Goal: Transaction & Acquisition: Book appointment/travel/reservation

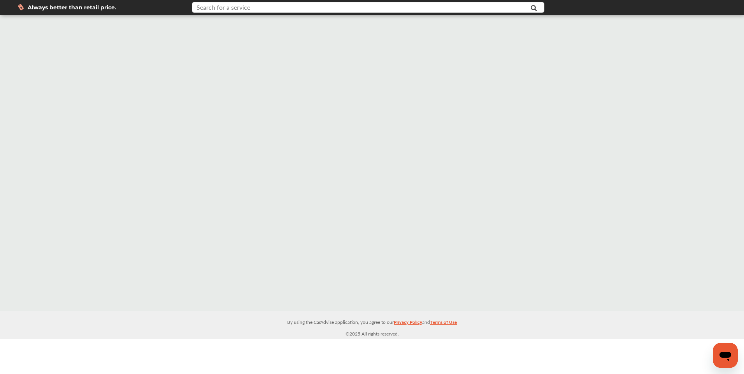
click at [273, 13] on input "text" at bounding box center [352, 8] width 318 height 12
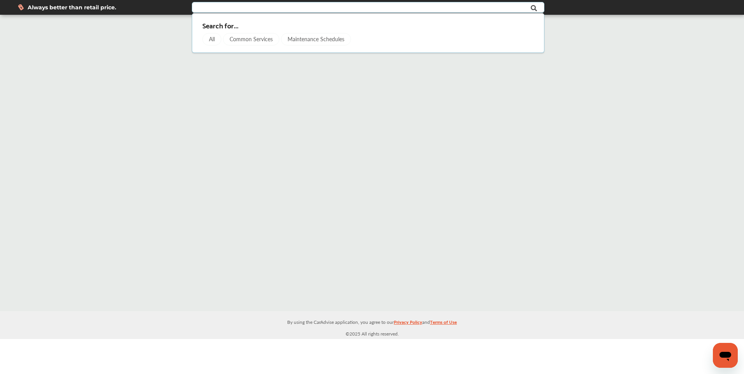
click at [263, 8] on input "text" at bounding box center [352, 8] width 318 height 12
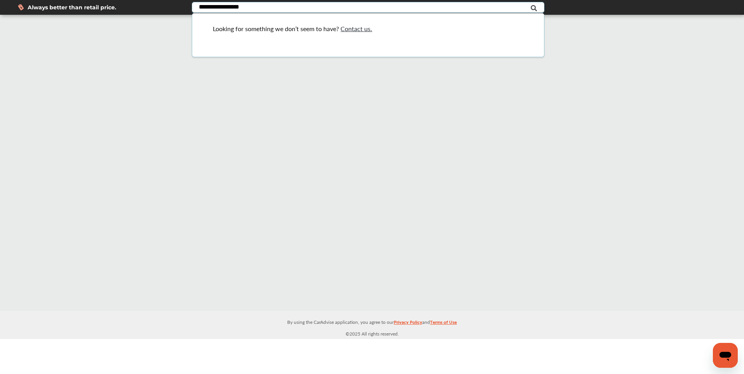
type input "**********"
click at [533, 8] on icon at bounding box center [534, 7] width 18 height 19
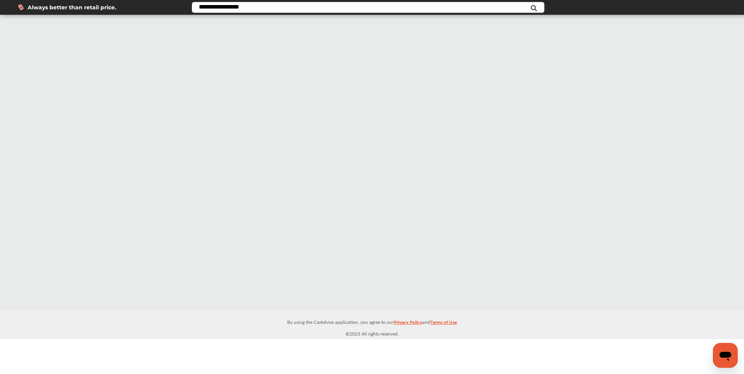
click at [43, 8] on span "Always better than retail price." at bounding box center [72, 7] width 89 height 5
click at [29, 5] on span "Always better than retail price." at bounding box center [72, 7] width 89 height 5
click at [533, 10] on icon at bounding box center [534, 7] width 18 height 19
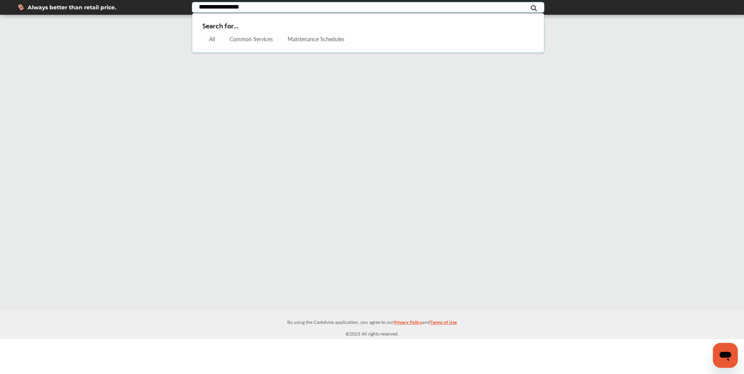
click at [249, 39] on div "Common Services" at bounding box center [251, 39] width 56 height 12
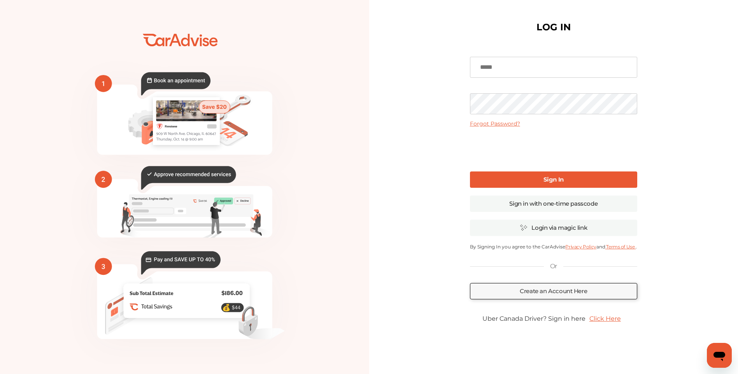
click at [195, 76] on icon at bounding box center [175, 83] width 69 height 23
click at [165, 115] on rect at bounding box center [186, 110] width 60 height 21
click at [564, 291] on link "Create an Account Here" at bounding box center [553, 291] width 167 height 16
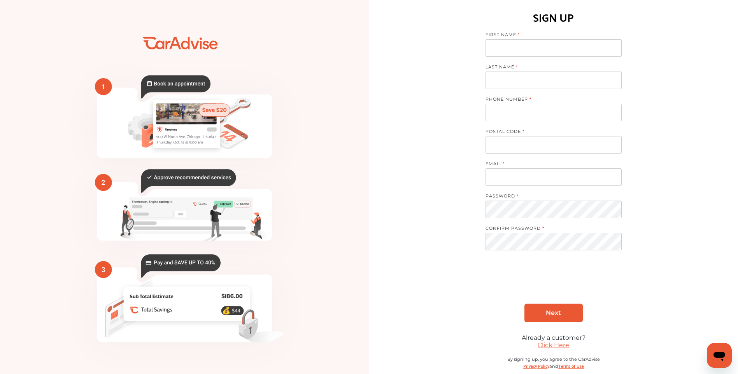
click at [516, 48] on input at bounding box center [554, 48] width 136 height 18
type input "**********"
type input "*****"
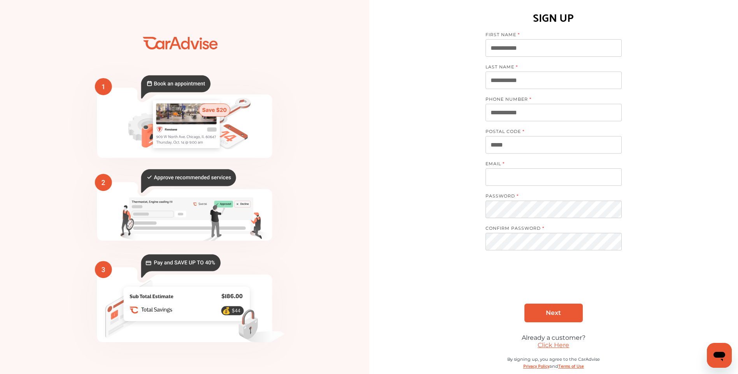
type input "**********"
click at [568, 313] on link "Next" at bounding box center [553, 313] width 58 height 19
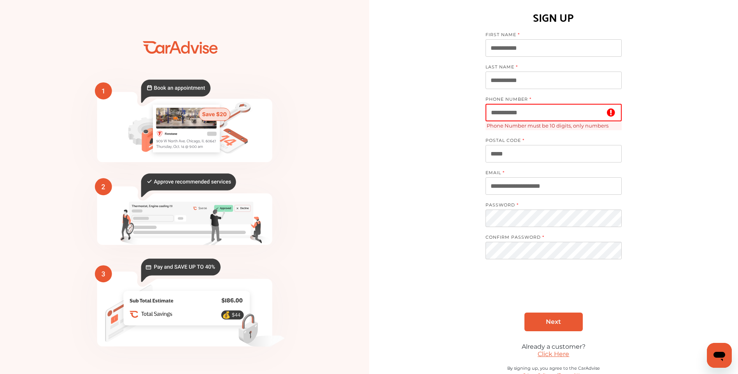
click at [497, 112] on input "**********" at bounding box center [554, 113] width 136 height 18
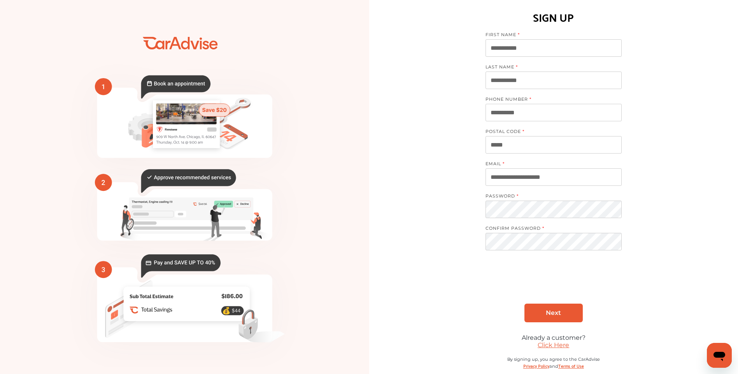
type input "**********"
click at [568, 311] on link "Next" at bounding box center [553, 313] width 58 height 19
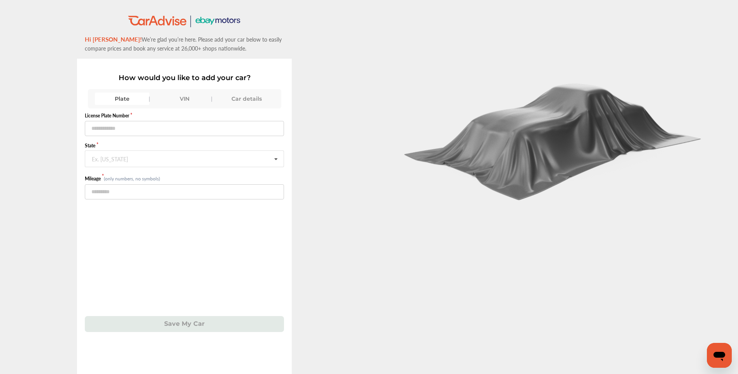
click at [250, 96] on div "Car details" at bounding box center [246, 99] width 54 height 12
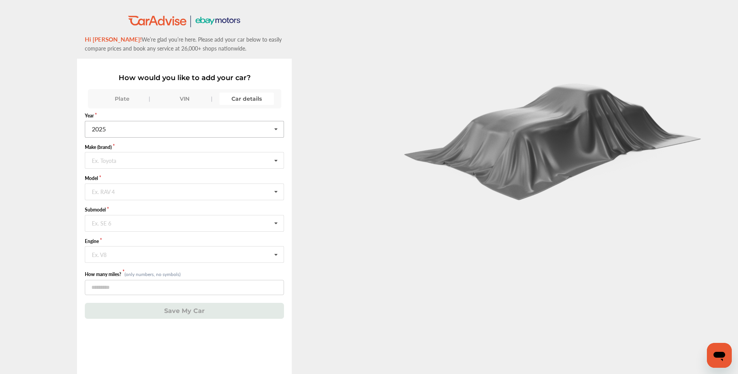
click at [281, 127] on icon at bounding box center [275, 129] width 13 height 17
click at [148, 148] on div "2019" at bounding box center [184, 143] width 198 height 16
click at [129, 160] on input "text" at bounding box center [185, 160] width 198 height 15
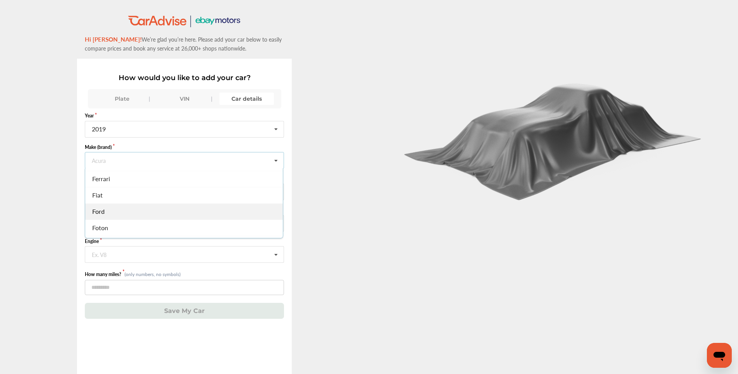
click at [128, 211] on div "Ford" at bounding box center [184, 211] width 198 height 16
click at [140, 191] on input "text" at bounding box center [185, 191] width 198 height 15
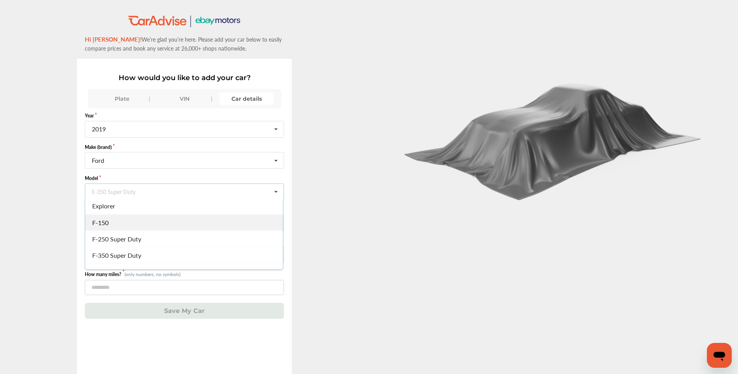
click at [134, 226] on div "F-150" at bounding box center [184, 222] width 198 height 16
click at [149, 224] on input "text" at bounding box center [185, 223] width 198 height 15
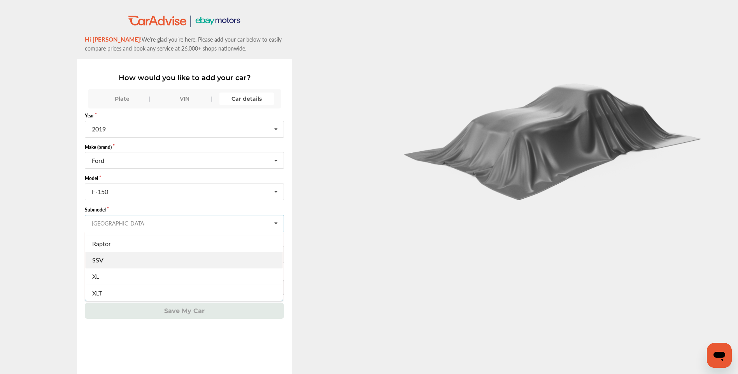
scroll to position [37, 0]
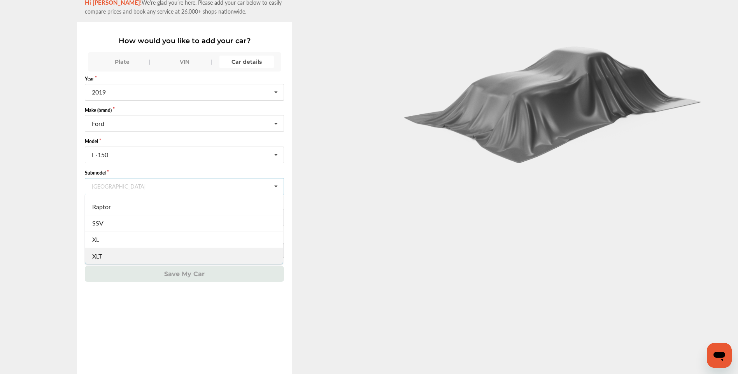
click at [123, 258] on div "XLT" at bounding box center [184, 256] width 198 height 16
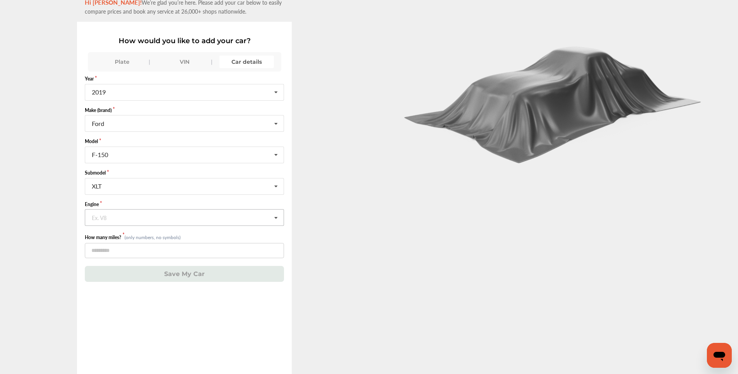
click at [160, 217] on input "text" at bounding box center [185, 217] width 198 height 15
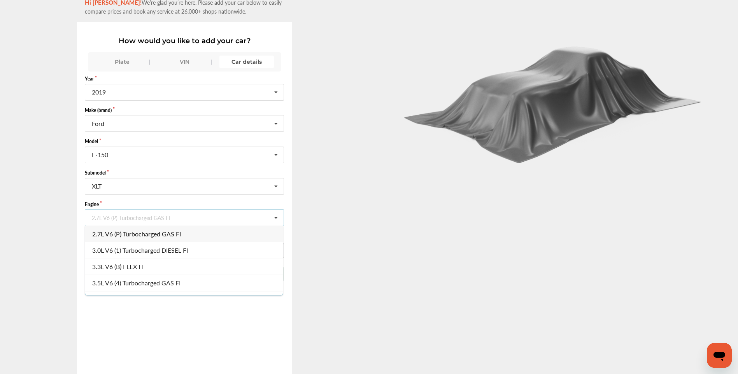
click at [135, 236] on span "2.7L V6 (P) Turbocharged GAS FI" at bounding box center [136, 234] width 89 height 9
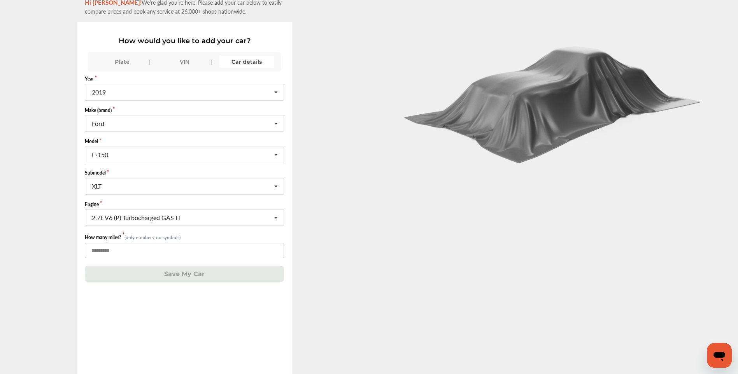
click at [116, 248] on input "number" at bounding box center [184, 250] width 199 height 15
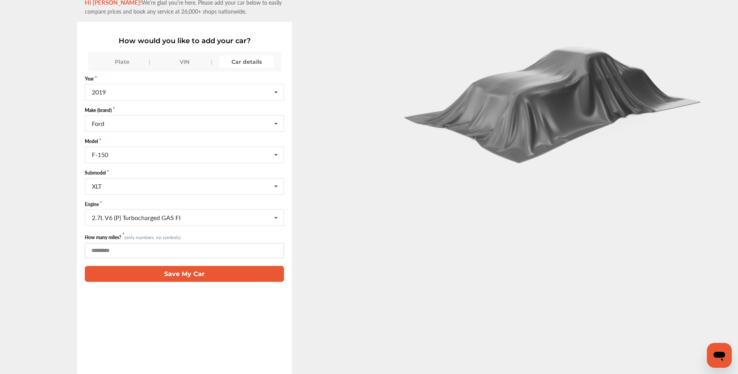
type input "*****"
click at [185, 274] on button "Save My Car" at bounding box center [184, 274] width 199 height 16
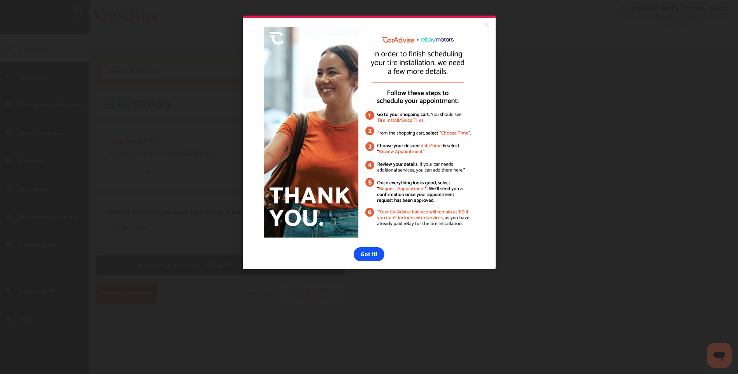
click at [368, 261] on link "Got it!" at bounding box center [369, 254] width 31 height 14
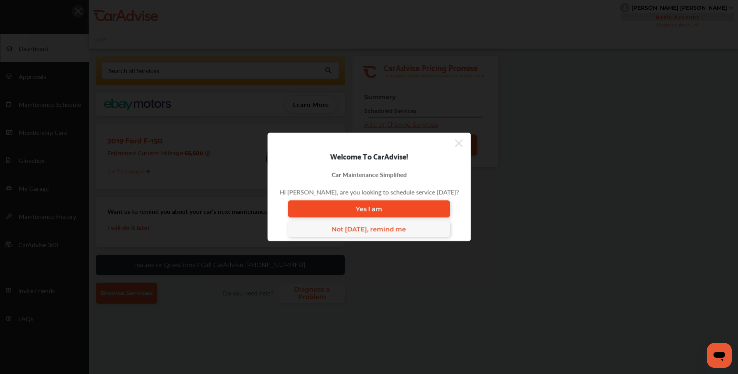
click at [375, 205] on link "Yes I am" at bounding box center [369, 209] width 162 height 17
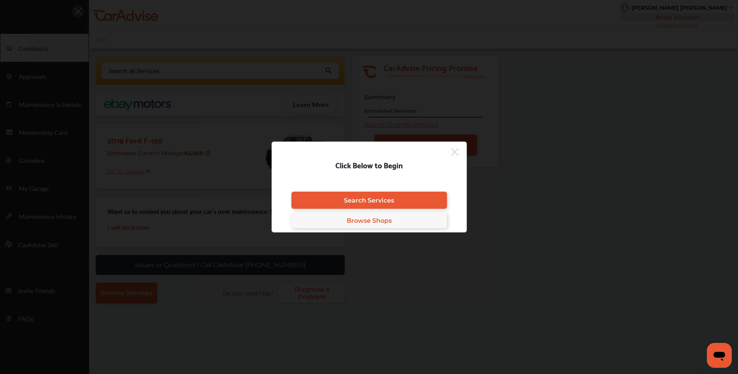
click at [367, 222] on span "Browse Shops" at bounding box center [369, 220] width 45 height 7
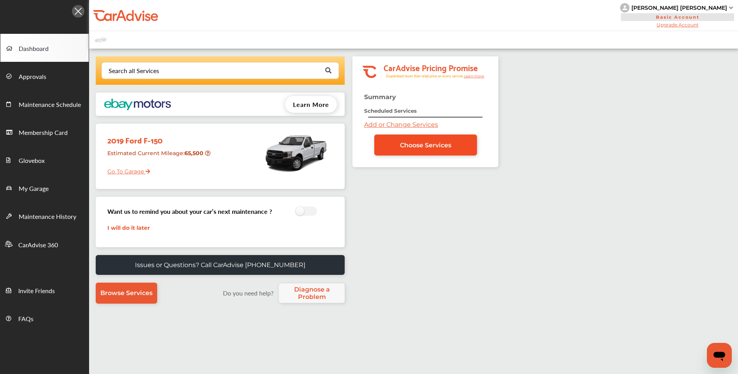
click at [431, 153] on link "Choose Services" at bounding box center [425, 145] width 103 height 21
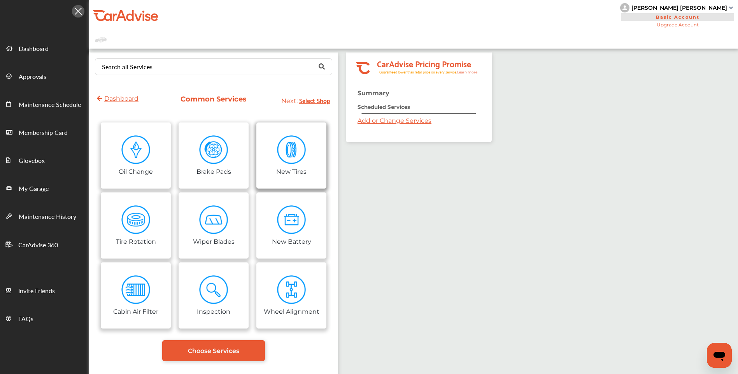
click at [291, 148] on img at bounding box center [291, 149] width 29 height 29
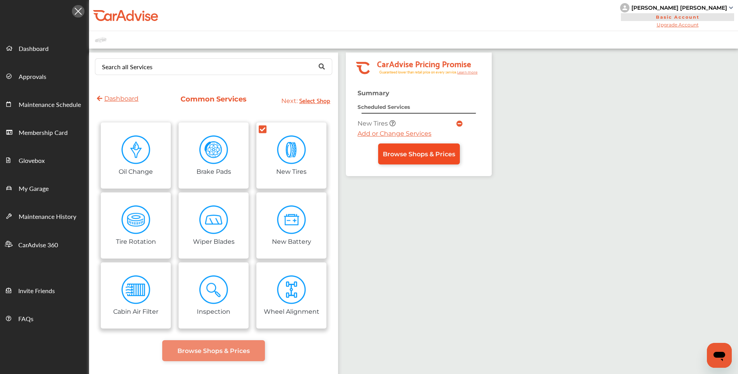
click at [436, 153] on span "Browse Shops & Prices" at bounding box center [419, 154] width 72 height 7
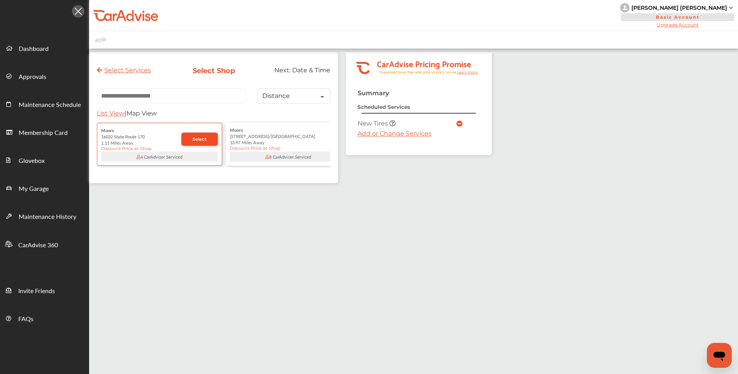
click at [201, 138] on link "Select" at bounding box center [199, 139] width 37 height 13
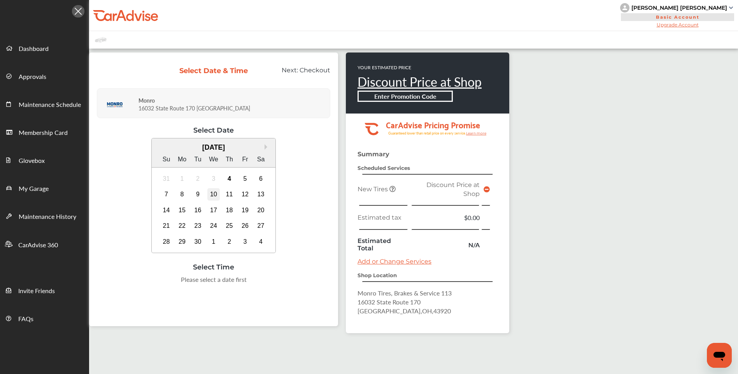
click at [213, 195] on div "10" at bounding box center [213, 194] width 12 height 12
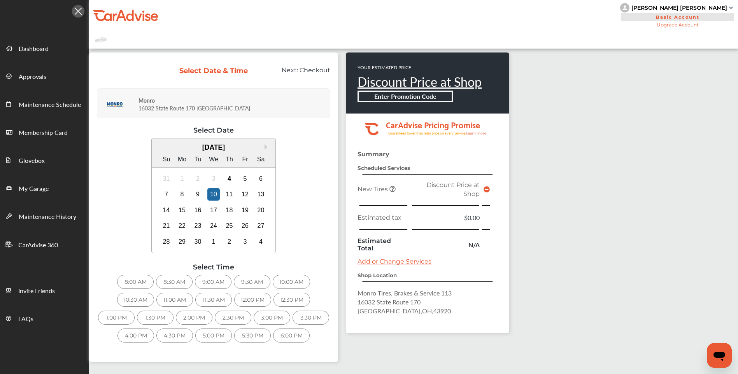
click at [294, 336] on div "6:00 PM" at bounding box center [291, 336] width 37 height 14
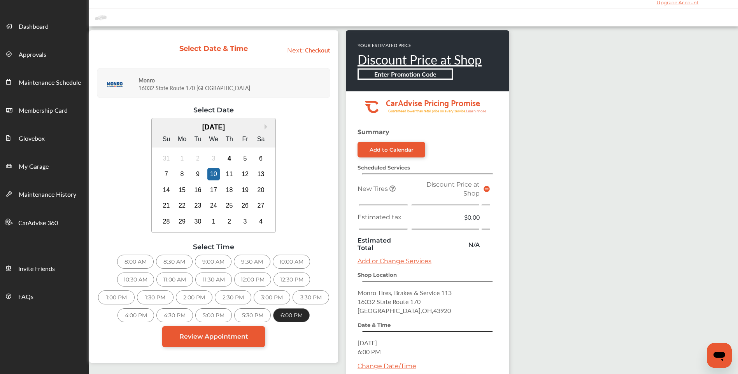
scroll to position [39, 0]
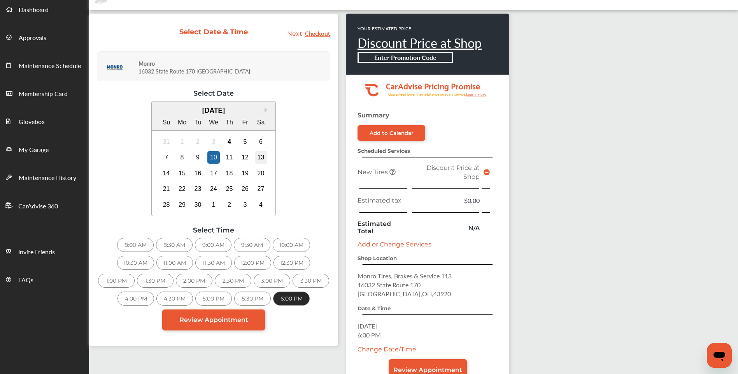
click at [263, 155] on div "13" at bounding box center [261, 157] width 12 height 12
click at [137, 248] on div "8:00 AM" at bounding box center [135, 245] width 37 height 14
click at [164, 175] on div "14" at bounding box center [166, 173] width 12 height 12
click at [139, 243] on div "8:00 AM" at bounding box center [135, 245] width 37 height 14
click at [216, 156] on div "10" at bounding box center [213, 157] width 12 height 12
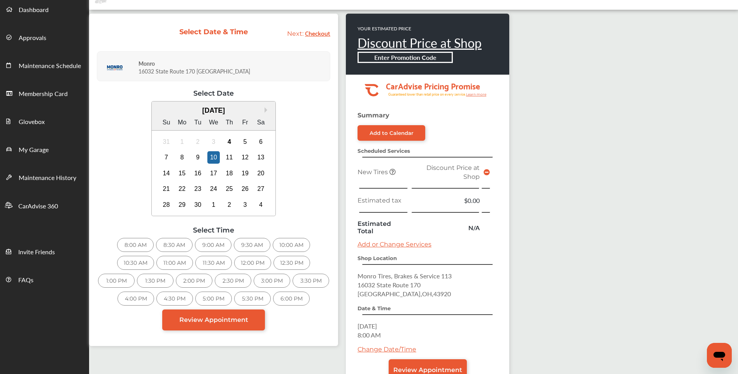
click at [287, 294] on div "6:00 PM" at bounding box center [291, 299] width 37 height 14
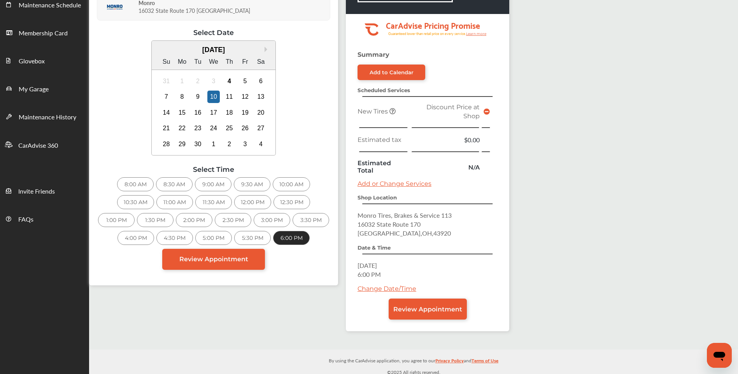
scroll to position [103, 0]
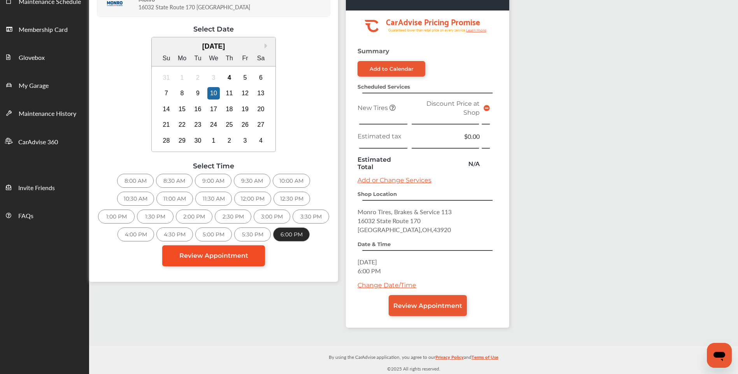
click at [213, 256] on span "Review Appointment" at bounding box center [213, 255] width 69 height 7
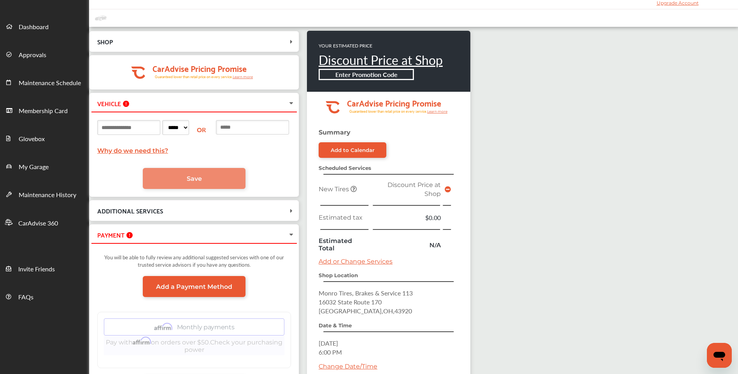
scroll to position [39, 0]
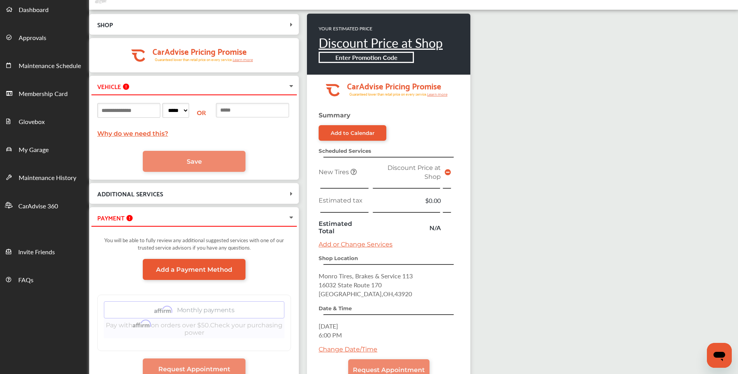
click at [118, 110] on input at bounding box center [128, 110] width 63 height 15
type input "********"
click at [181, 110] on select "***** ** ** ** ** ** ** ** ** ** ** ** ** ** ** ** ** ** ** ** ** ** ** ** ** *…" at bounding box center [175, 110] width 27 height 15
select select "**"
click at [173, 103] on select "***** ** ** ** ** ** ** ** ** ** ** ** ** ** ** ** ** ** ** ** ** ** ** ** ** *…" at bounding box center [175, 110] width 27 height 15
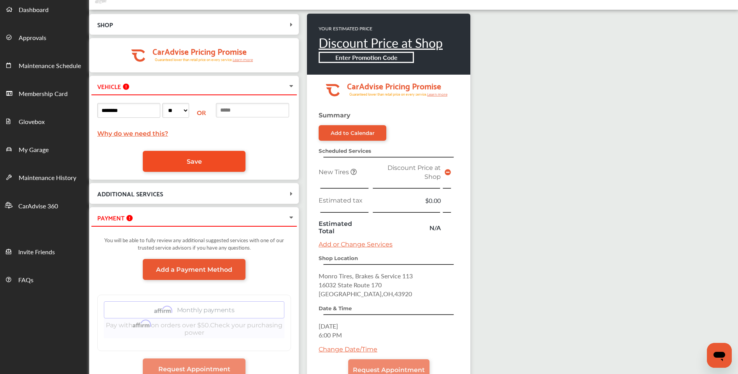
click at [211, 160] on link "Save" at bounding box center [194, 161] width 103 height 21
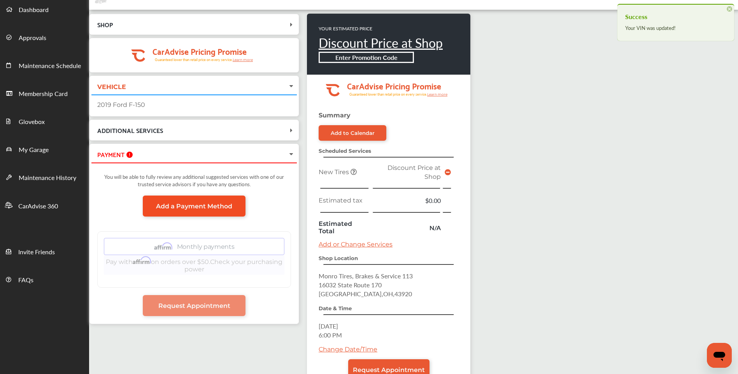
click at [177, 205] on span "Add a Payment Method" at bounding box center [194, 206] width 76 height 7
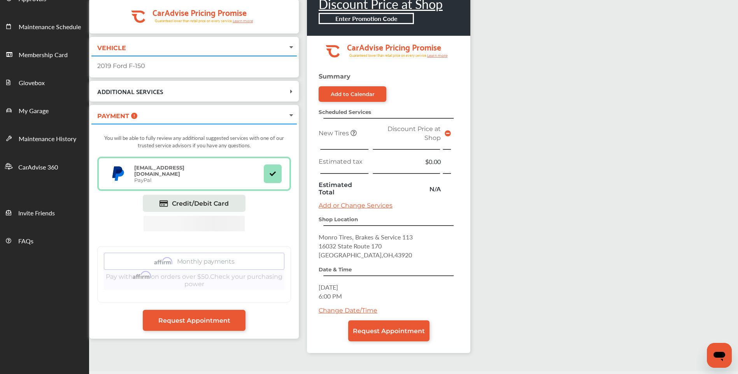
scroll to position [64, 0]
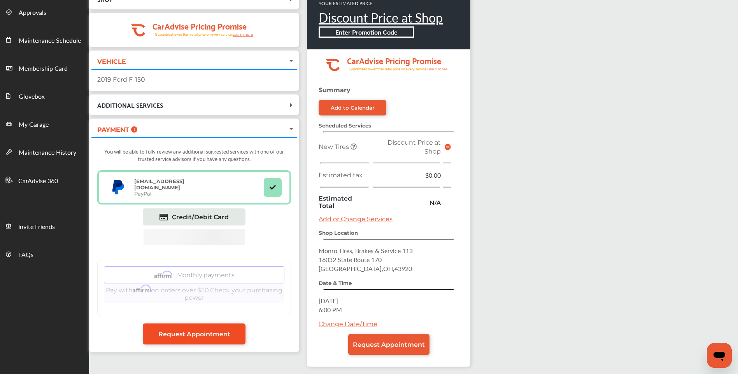
click at [205, 332] on span "Request Appointment" at bounding box center [194, 334] width 72 height 7
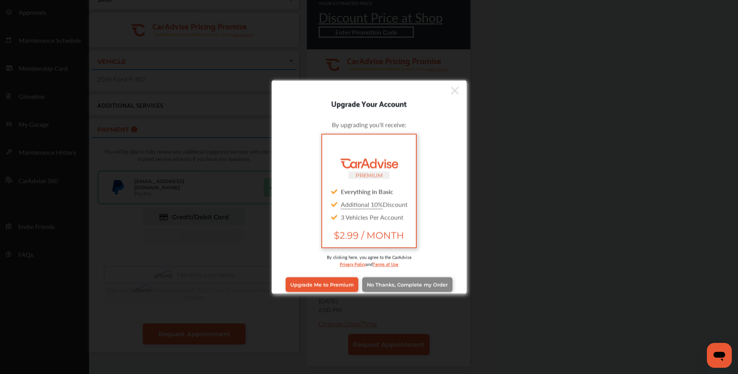
click at [431, 282] on span "No Thanks, Complete my Order" at bounding box center [407, 285] width 81 height 6
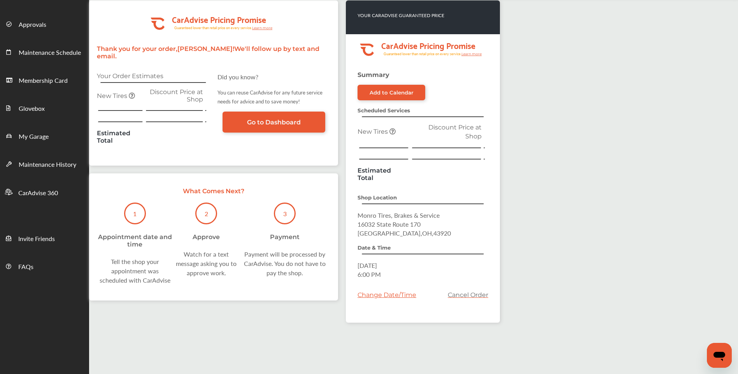
scroll to position [39, 0]
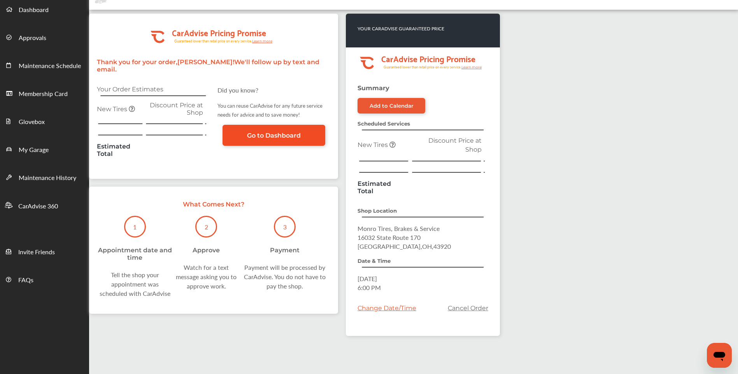
click at [288, 132] on span "Go to Dashboard" at bounding box center [274, 135] width 54 height 7
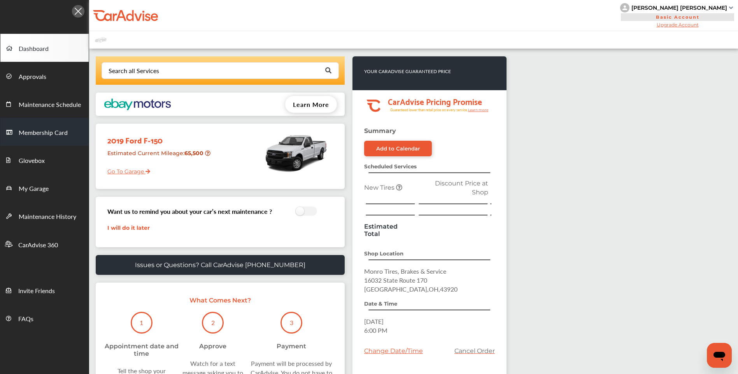
click at [59, 139] on link "Membership Card" at bounding box center [44, 132] width 88 height 28
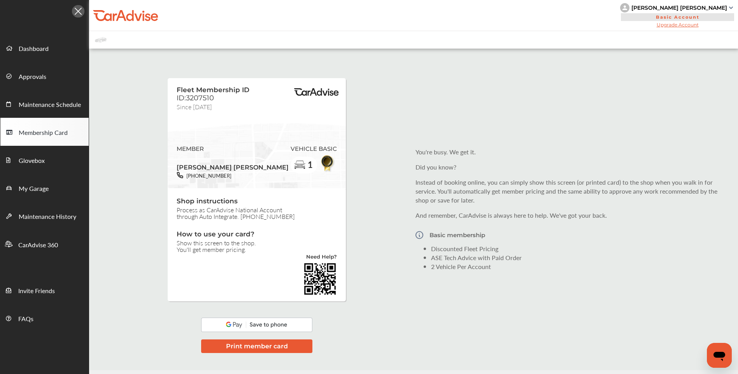
click at [275, 320] on img at bounding box center [256, 325] width 111 height 14
click at [247, 318] on img at bounding box center [256, 325] width 111 height 14
click at [233, 320] on img at bounding box center [256, 325] width 111 height 14
click at [296, 324] on img at bounding box center [256, 325] width 111 height 14
click at [258, 341] on button "Print member card" at bounding box center [256, 347] width 111 height 14
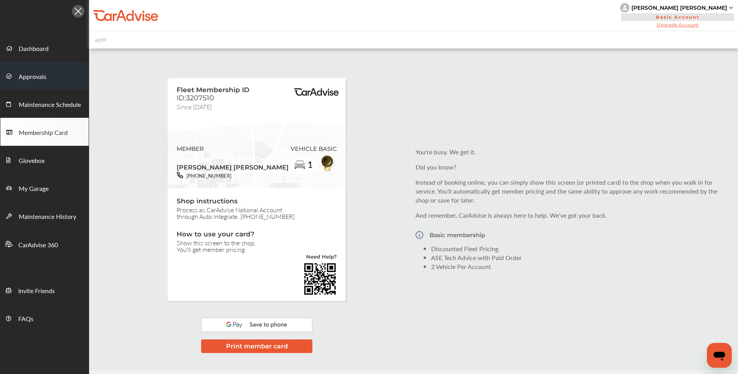
click at [34, 52] on span "Dashboard" at bounding box center [34, 49] width 30 height 10
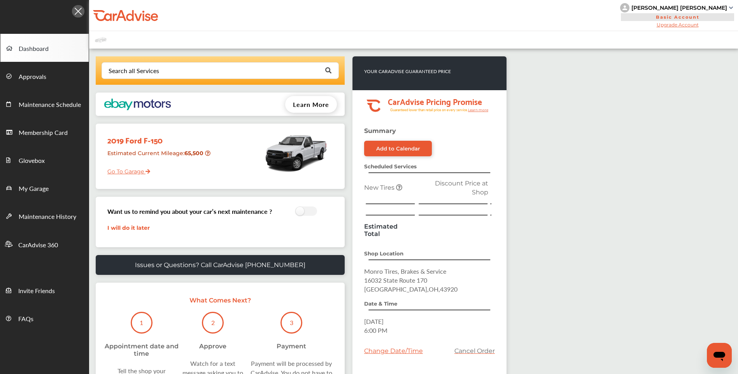
click at [316, 104] on span "Learn More" at bounding box center [311, 104] width 36 height 9
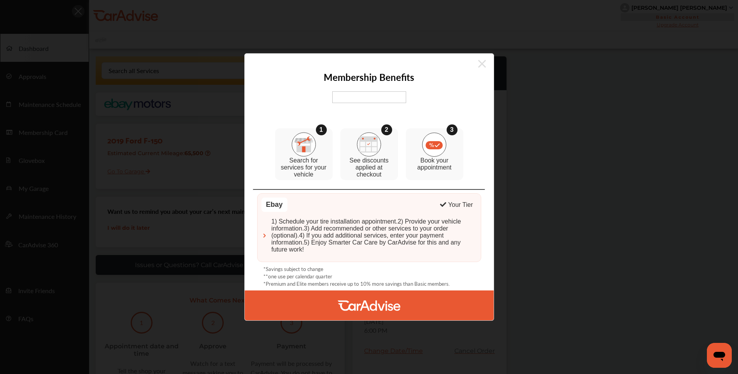
click at [482, 65] on icon at bounding box center [482, 64] width 8 height 8
